Goal: Obtain resource: Download file/media

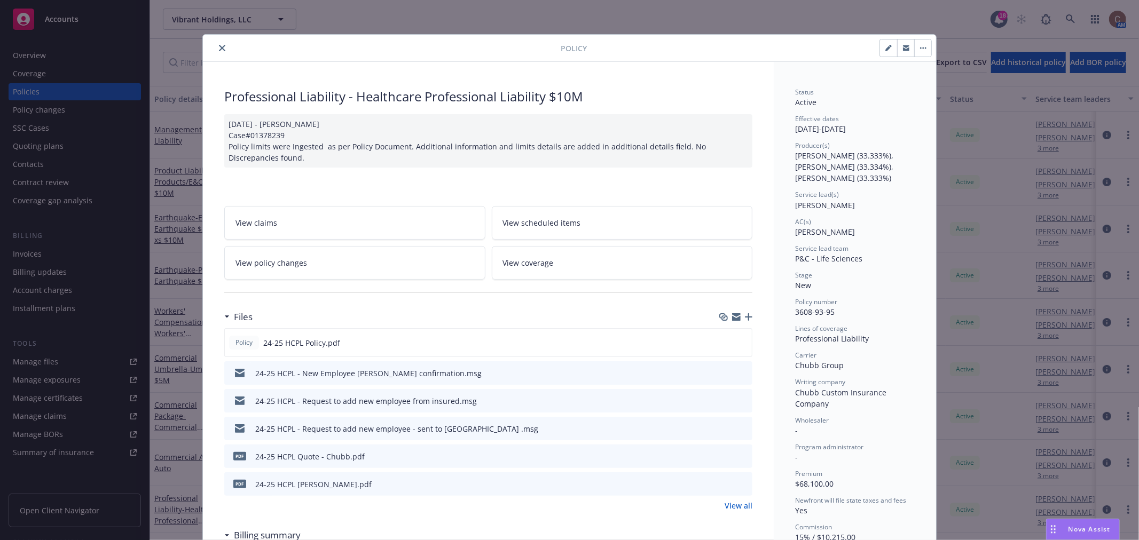
click at [219, 48] on icon "close" at bounding box center [222, 48] width 6 height 6
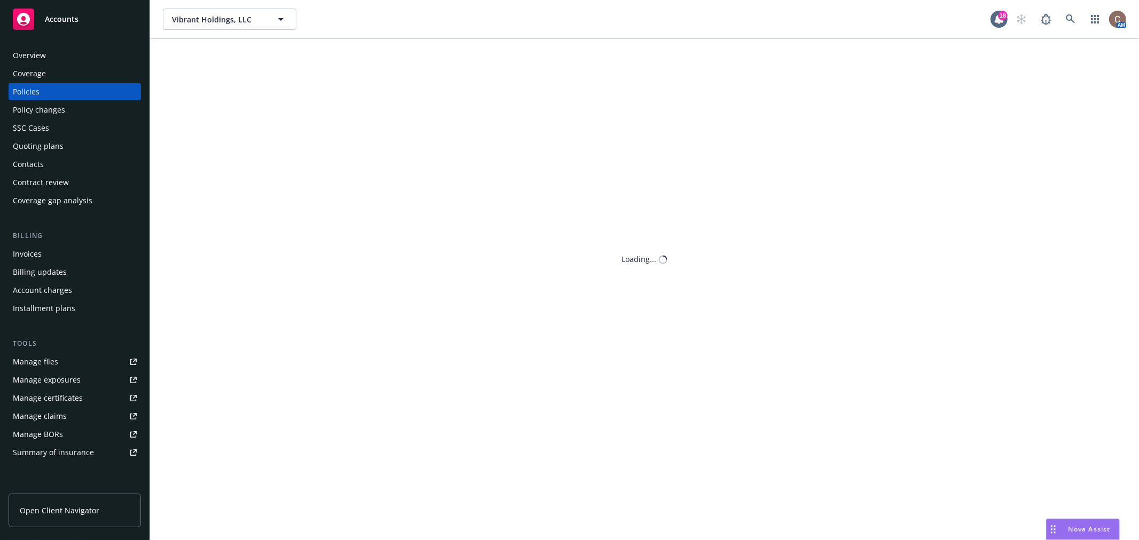
click at [172, 364] on div "Vibrant Holdings, LLC Vibrant Holdings, LLC 18 AM Show inactive Export to CSV A…" at bounding box center [644, 270] width 989 height 540
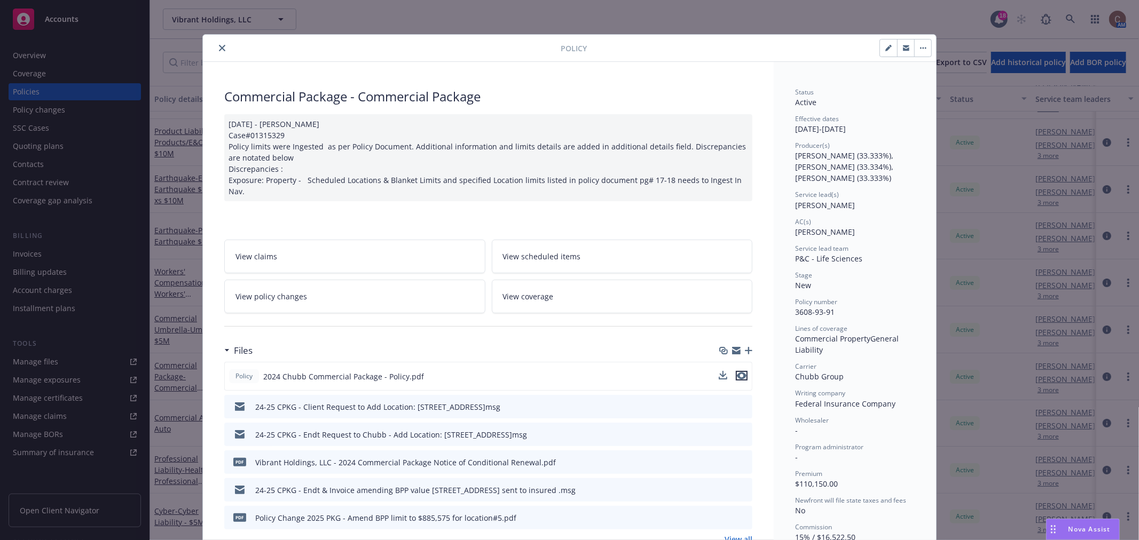
click at [737, 372] on icon "preview file" at bounding box center [742, 375] width 10 height 7
click at [739, 372] on icon "preview file" at bounding box center [742, 375] width 10 height 7
click at [219, 49] on icon "close" at bounding box center [222, 48] width 6 height 6
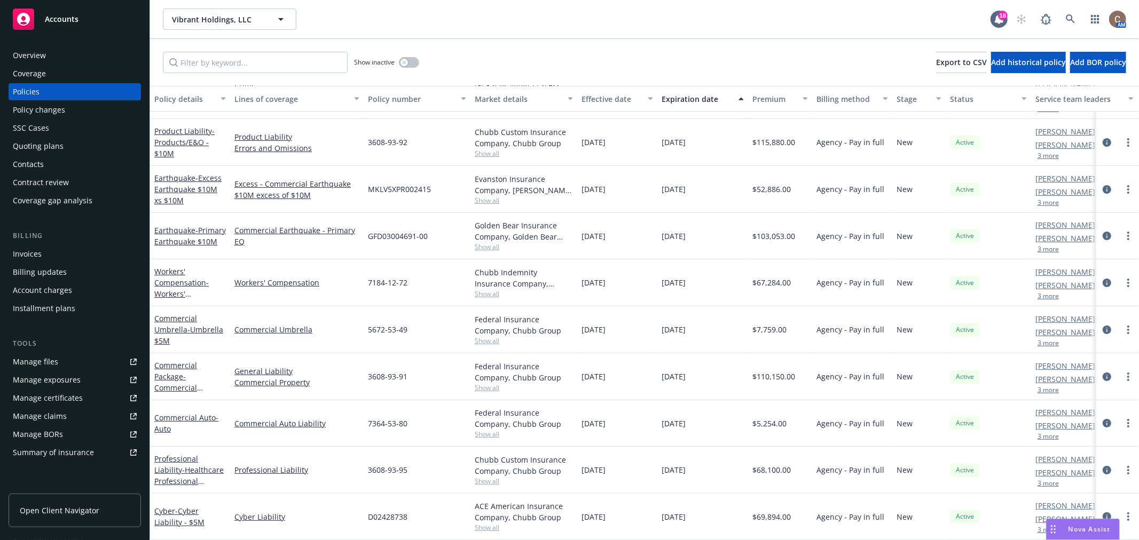
click at [66, 356] on link "Manage files" at bounding box center [75, 361] width 132 height 17
